Goal: Information Seeking & Learning: Learn about a topic

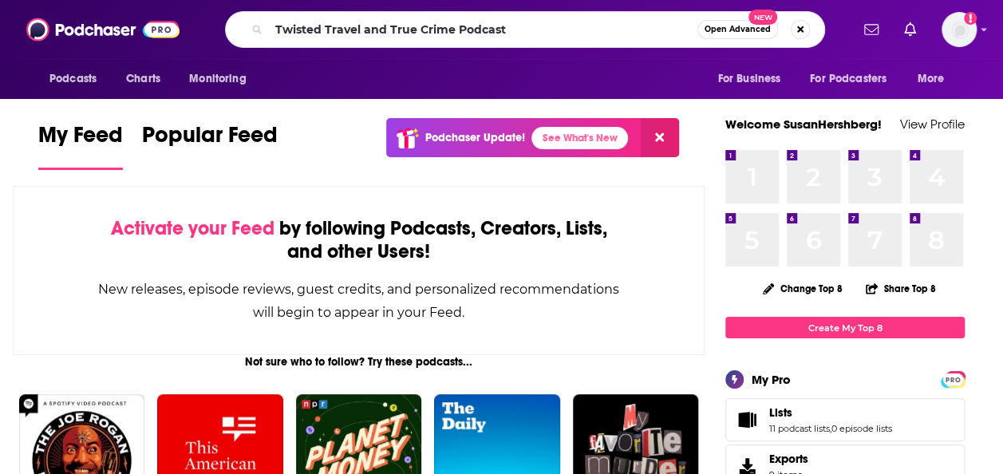
type input "Twisted Travel and True Crime Podcast"
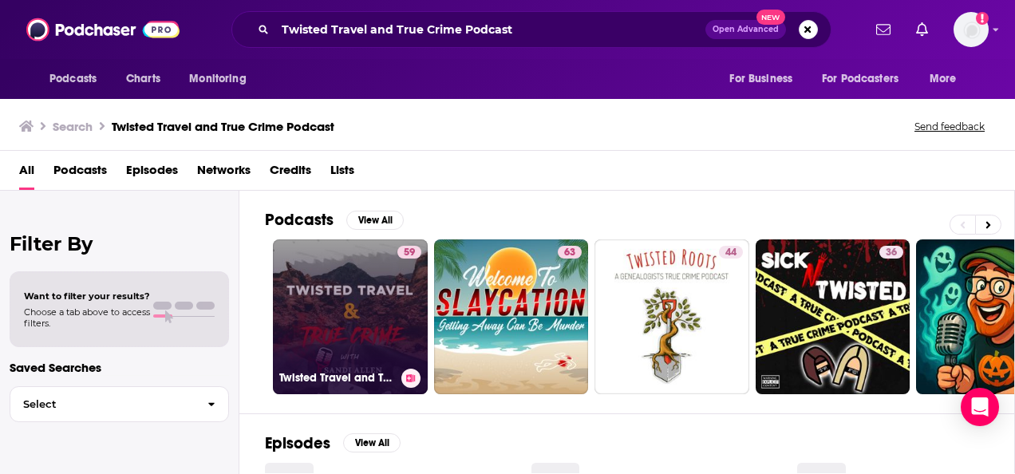
click at [372, 319] on link "59 Twisted Travel and True Crime" at bounding box center [350, 316] width 155 height 155
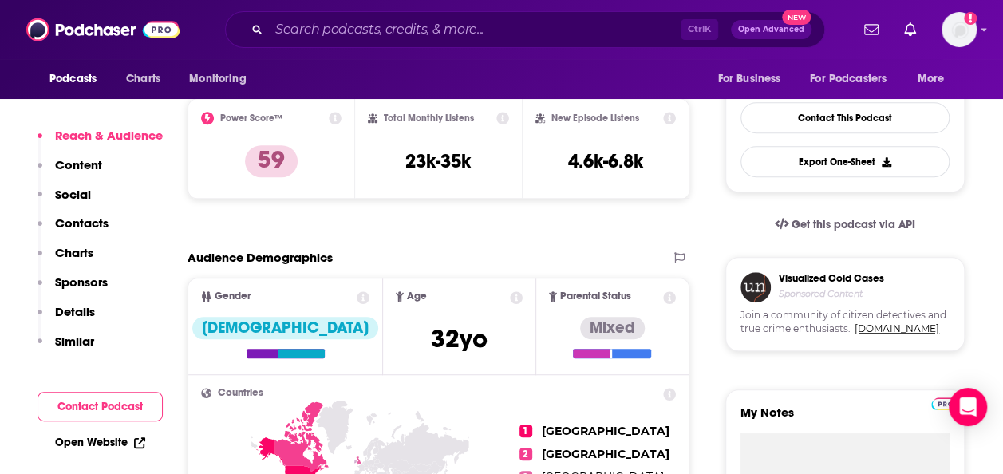
scroll to position [391, 0]
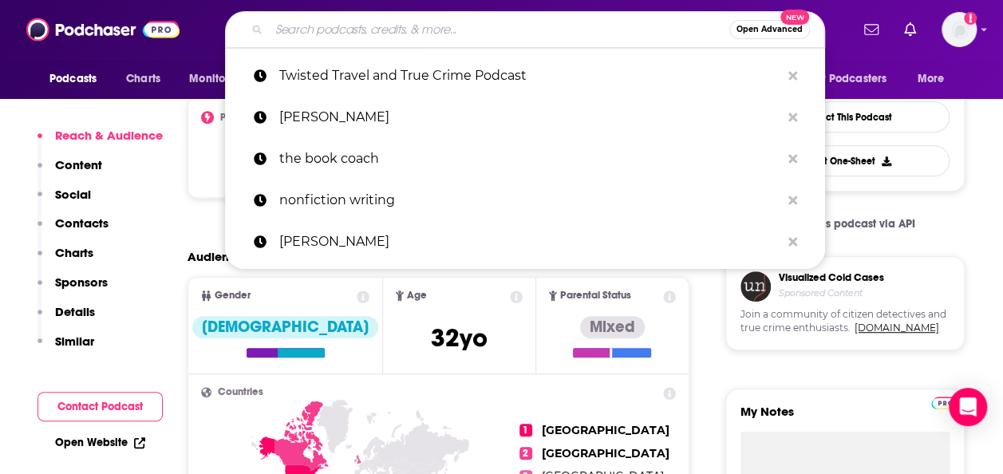
click at [363, 35] on input "Search podcasts, credits, & more..." at bounding box center [499, 30] width 460 height 26
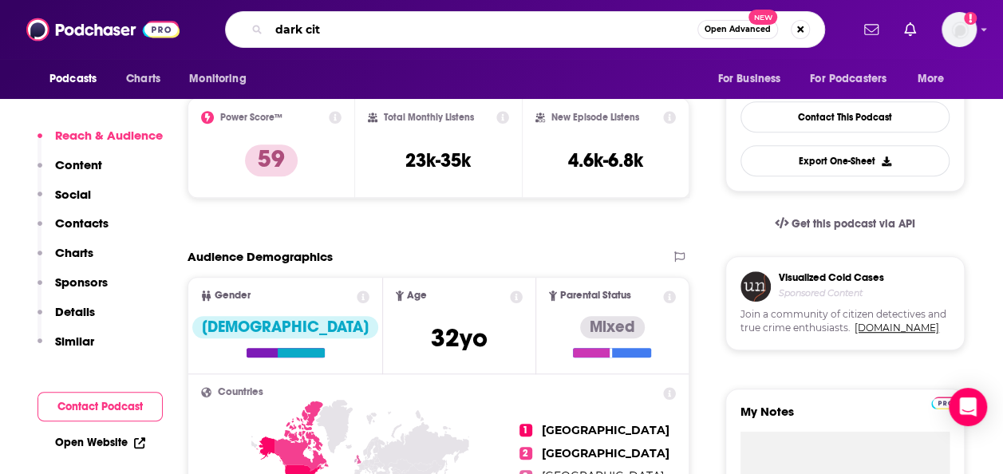
type input "dark city"
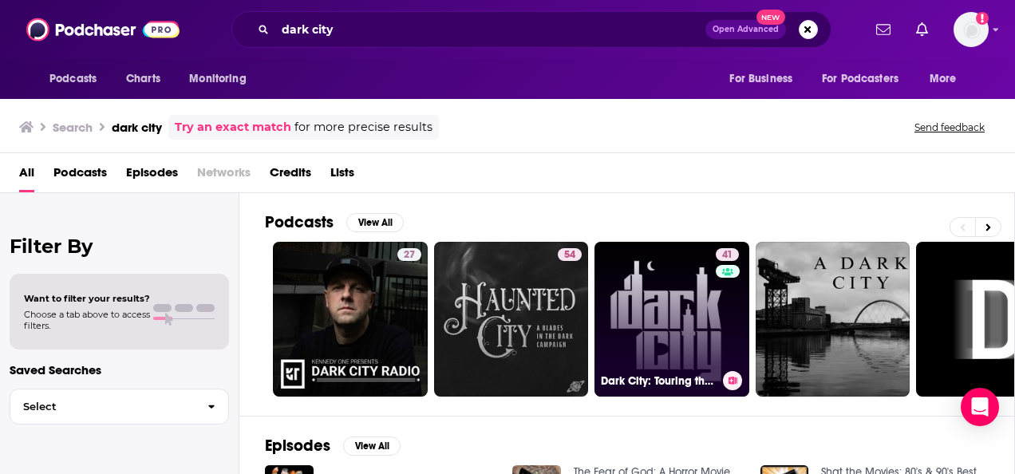
click at [662, 301] on link "41 Dark City: Touring the Hidden History of Famous & Forgotten Places" at bounding box center [672, 319] width 155 height 155
